Goal: Task Accomplishment & Management: Manage account settings

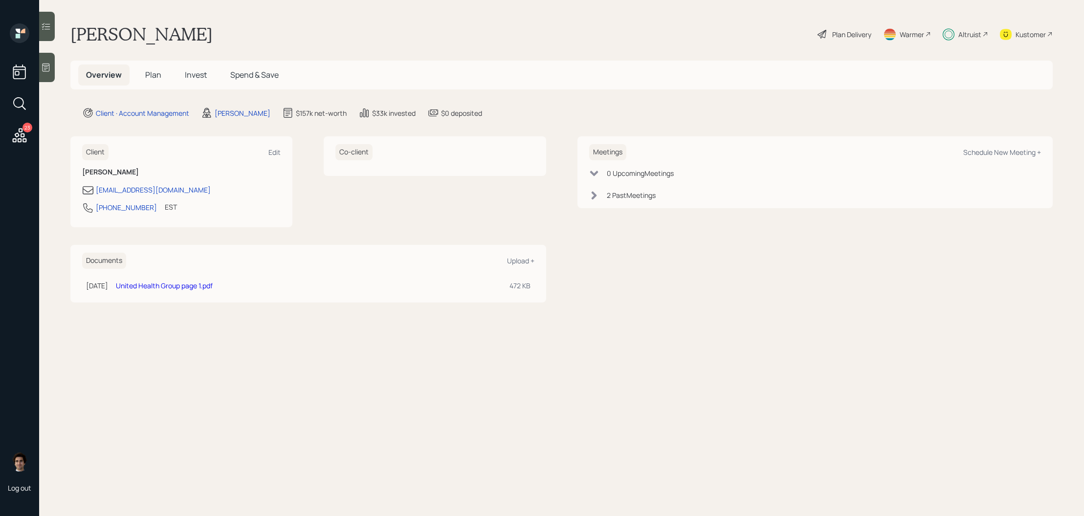
click at [202, 73] on span "Invest" at bounding box center [196, 74] width 22 height 11
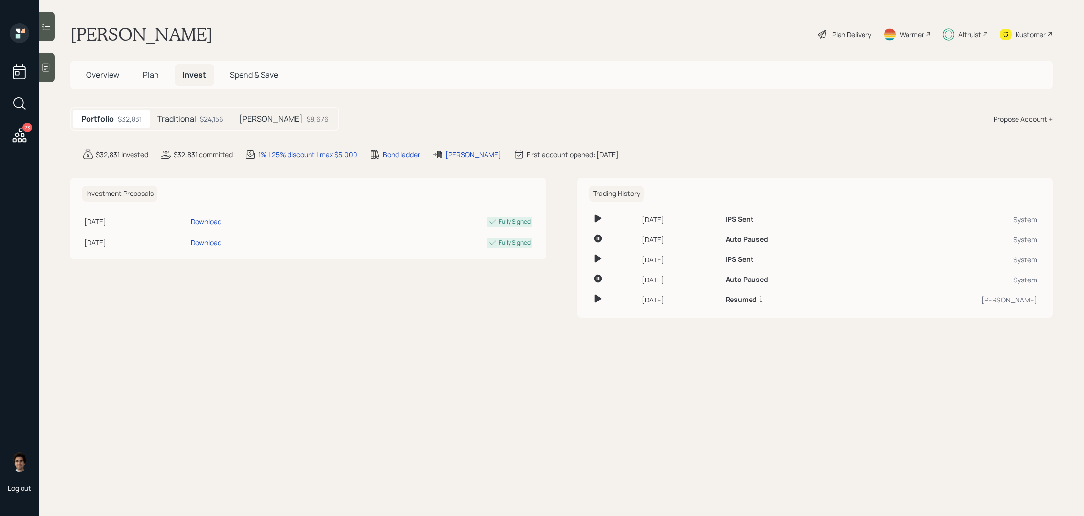
click at [196, 126] on div "Traditional $24,156" at bounding box center [191, 119] width 82 height 18
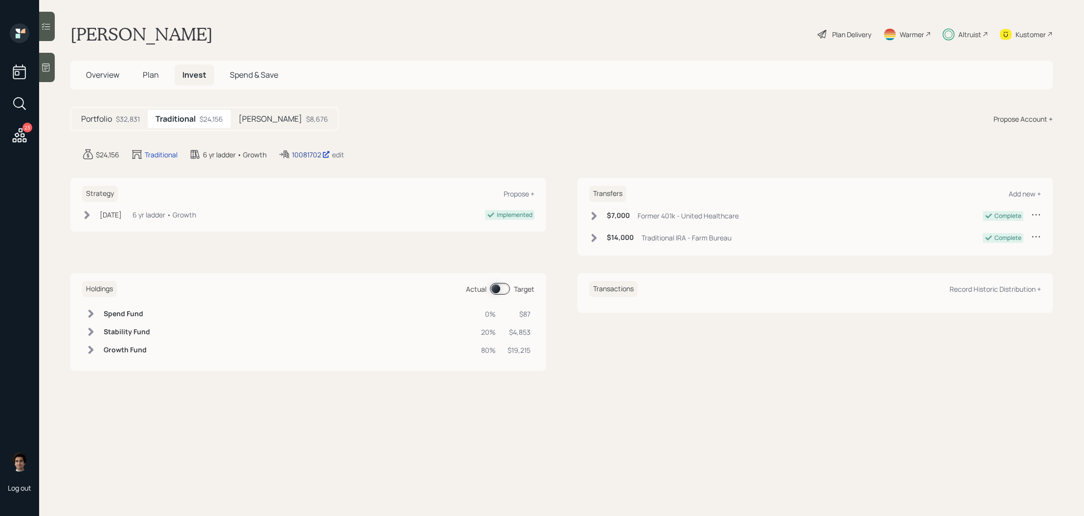
click at [325, 152] on icon at bounding box center [326, 155] width 6 height 6
